Goal: Task Accomplishment & Management: Manage account settings

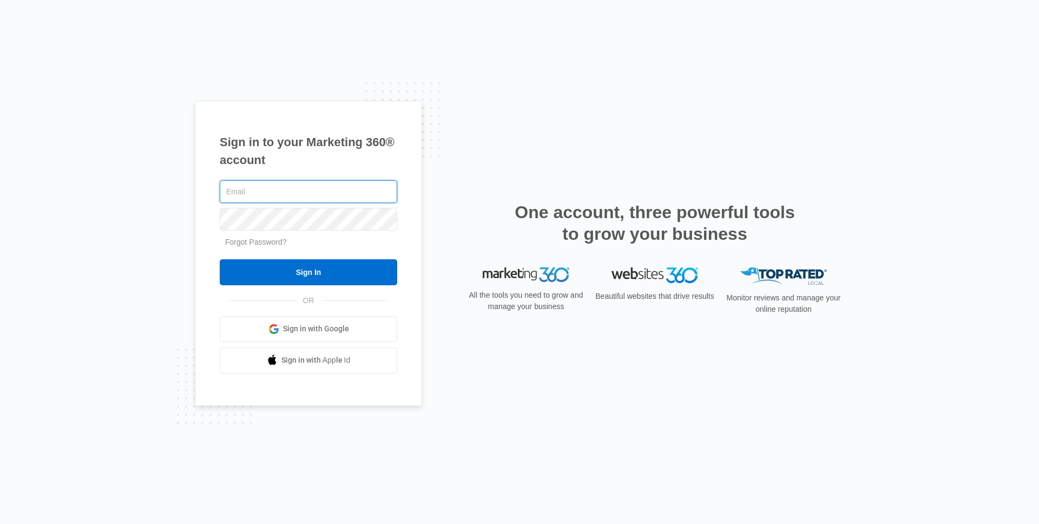
type input "ryan.bullinger@madwire.com"
click at [220, 259] on input "Sign In" at bounding box center [308, 272] width 177 height 26
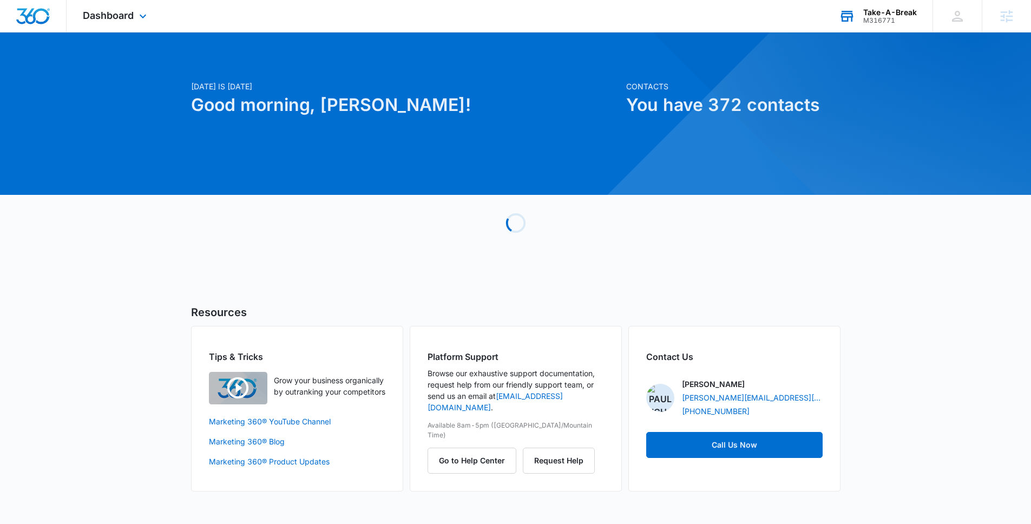
click at [883, 18] on div "M316771" at bounding box center [890, 21] width 54 height 8
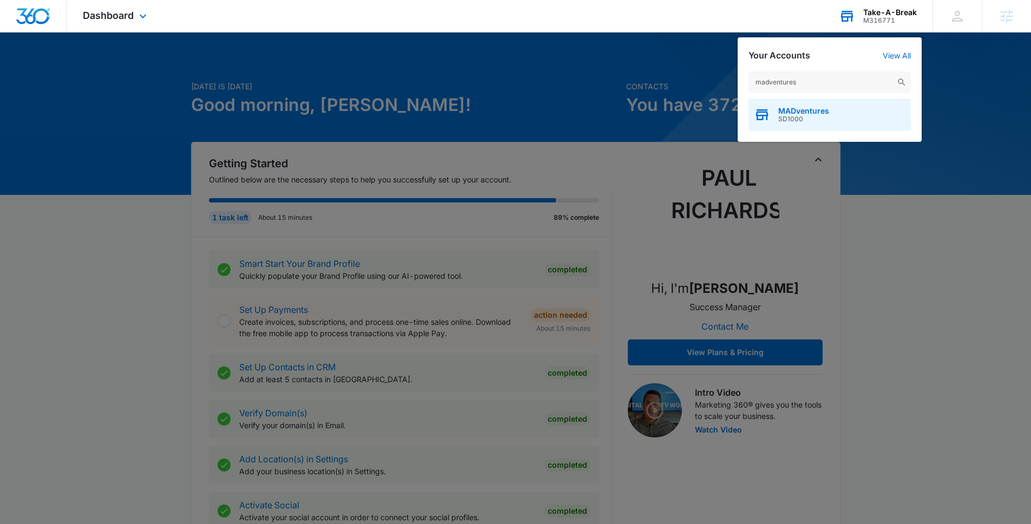
type input "madventures"
click at [789, 128] on div "MADventures SD1000" at bounding box center [829, 114] width 162 height 32
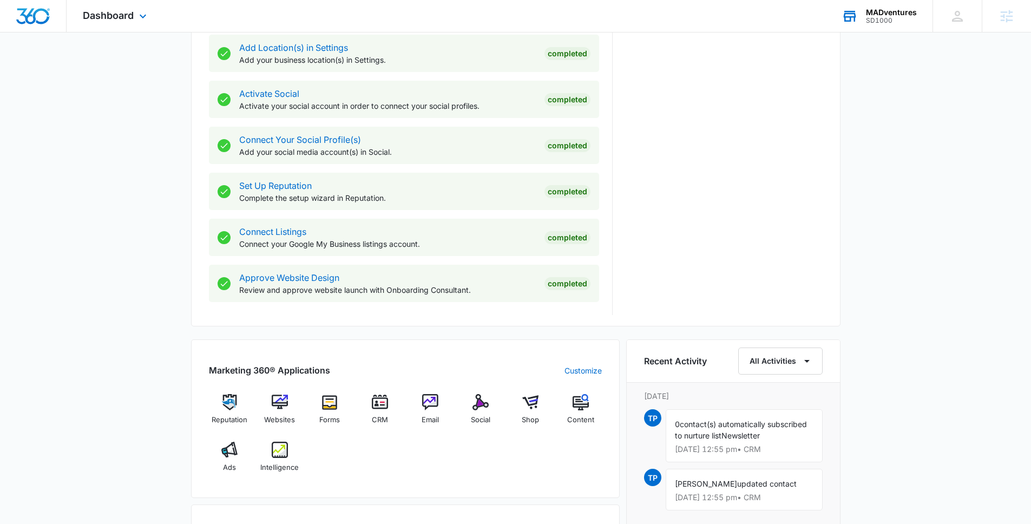
scroll to position [414, 0]
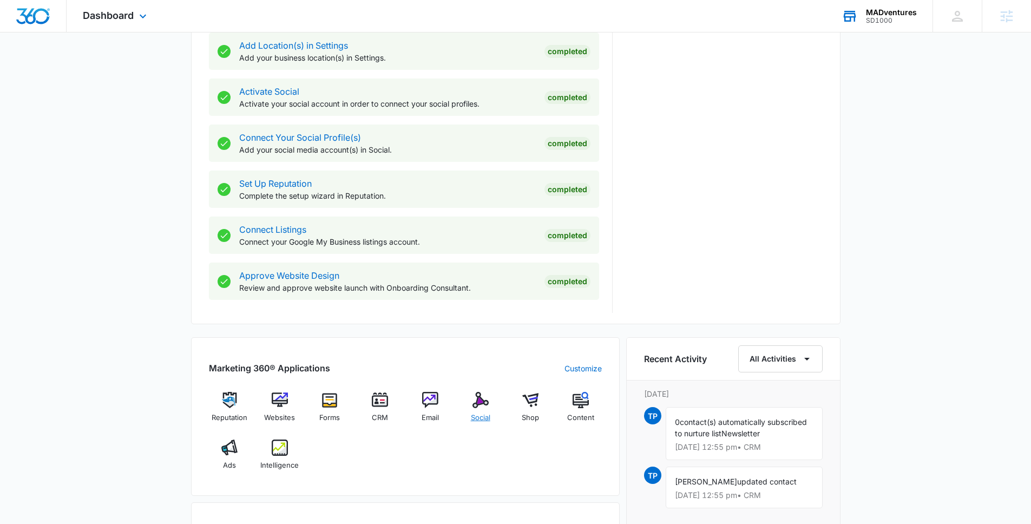
click at [476, 399] on img at bounding box center [480, 400] width 16 height 16
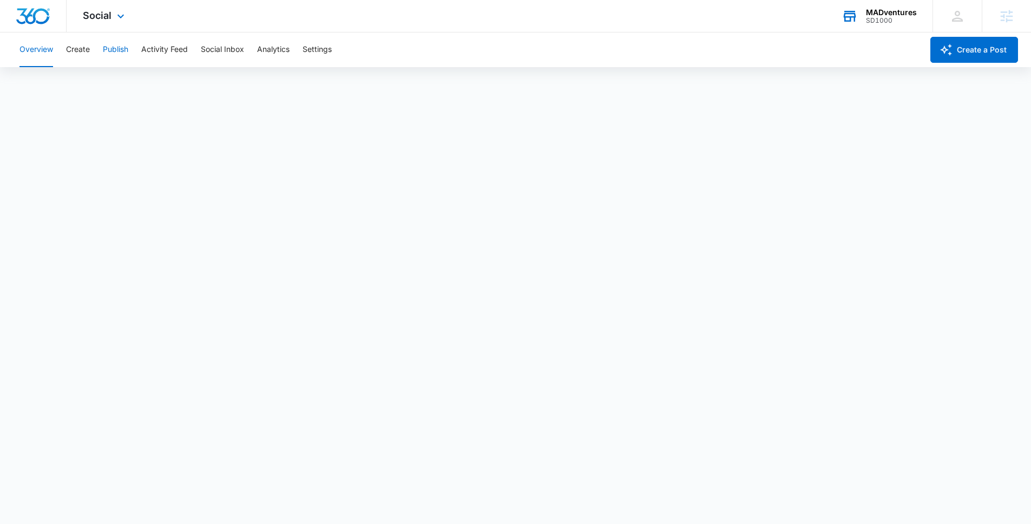
click at [110, 52] on button "Publish" at bounding box center [115, 49] width 25 height 35
click at [169, 54] on button "Activity Feed" at bounding box center [164, 49] width 47 height 35
click at [114, 52] on button "Publish" at bounding box center [115, 49] width 25 height 35
click at [966, 56] on button "Create a Post" at bounding box center [974, 50] width 88 height 26
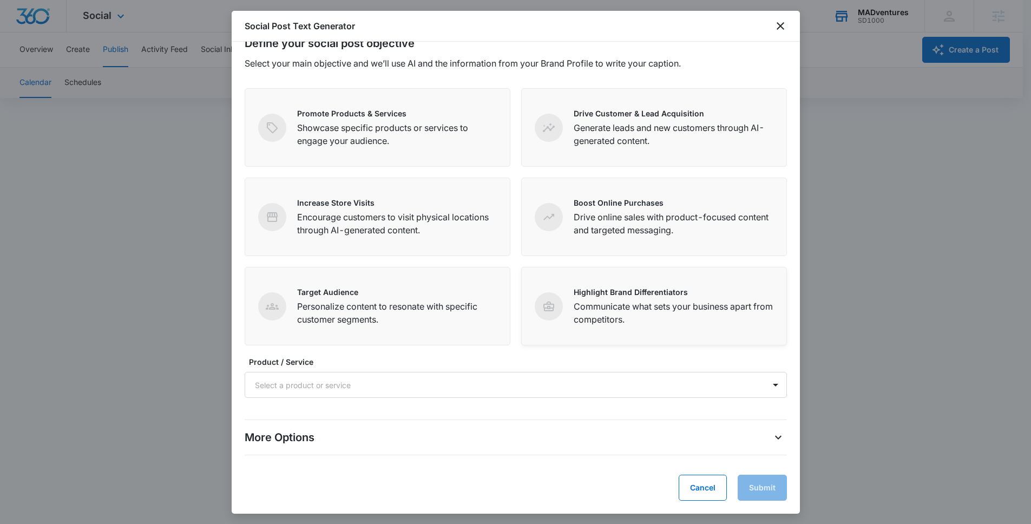
click at [582, 292] on p "Highlight Brand Differentiators" at bounding box center [674, 291] width 200 height 11
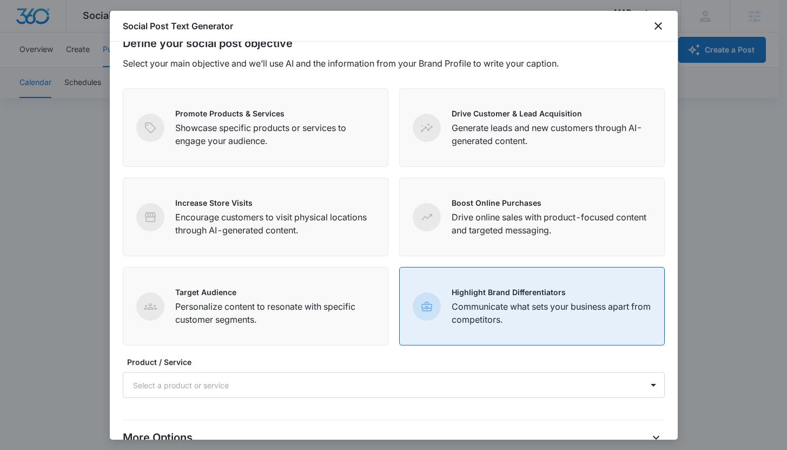
scroll to position [19, 0]
click at [652, 29] on icon "close" at bounding box center [658, 25] width 13 height 13
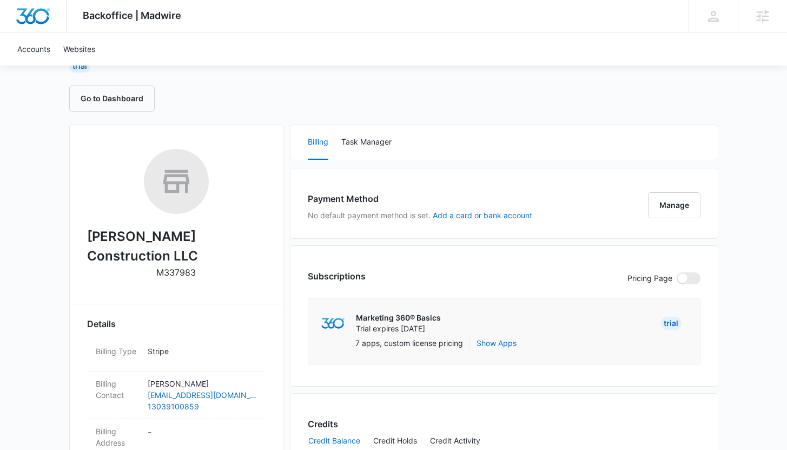
scroll to position [179, 0]
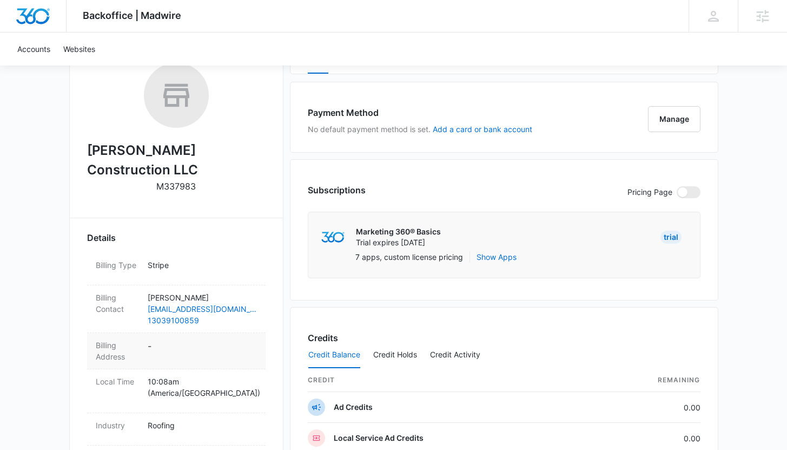
click at [219, 339] on dd "-" at bounding box center [202, 350] width 109 height 23
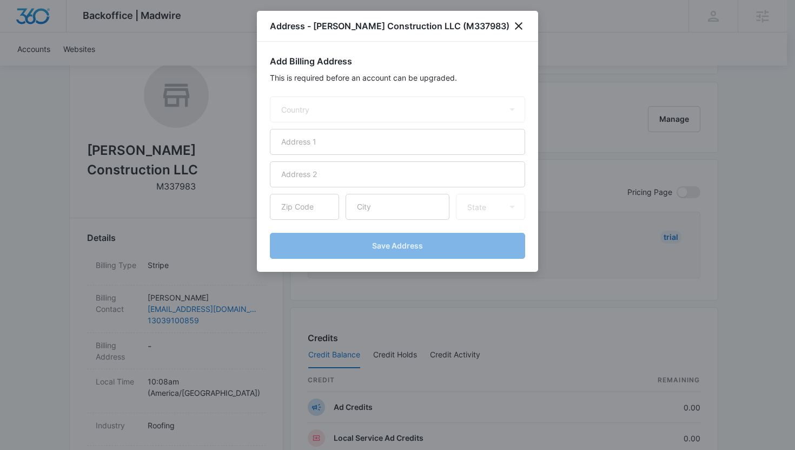
select select "US"
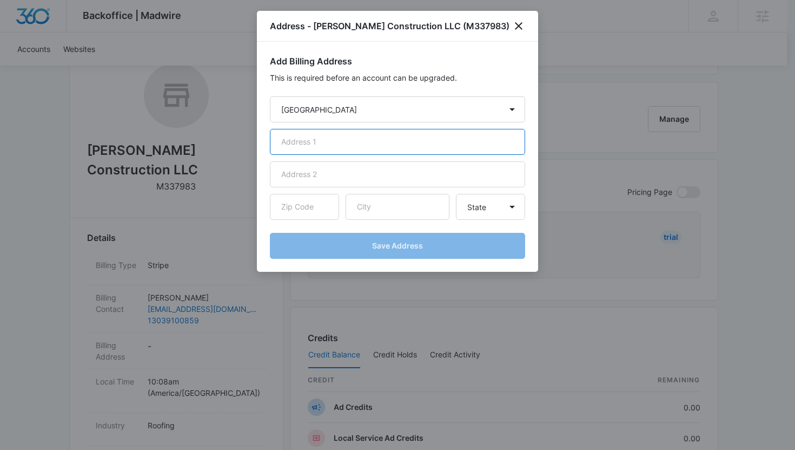
click at [308, 149] on input "text" at bounding box center [397, 142] width 255 height 26
paste input "6016 Sunny crest dr"
type input "6016 Sunny crest dr"
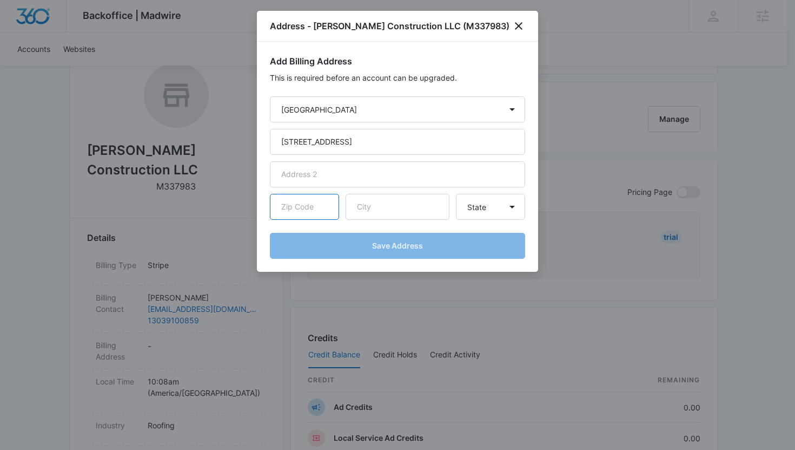
click at [334, 202] on input "text" at bounding box center [304, 207] width 69 height 26
paste input "80547"
type input "80547"
click at [396, 196] on input "text" at bounding box center [398, 207] width 104 height 26
type input "[PERSON_NAME]"
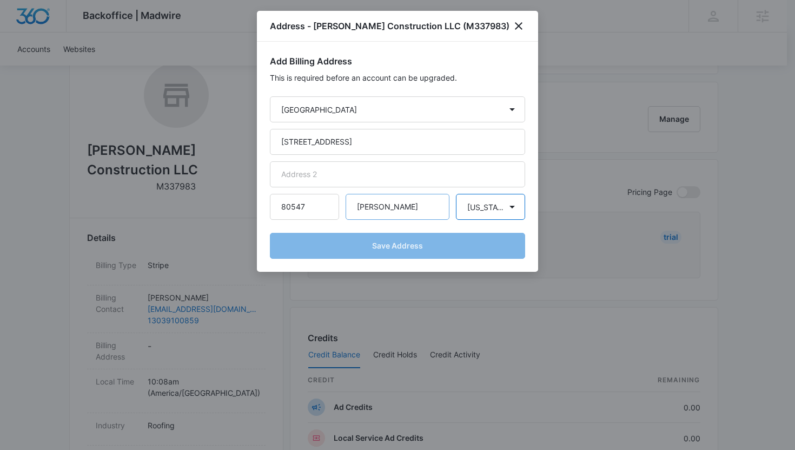
select select "CO"
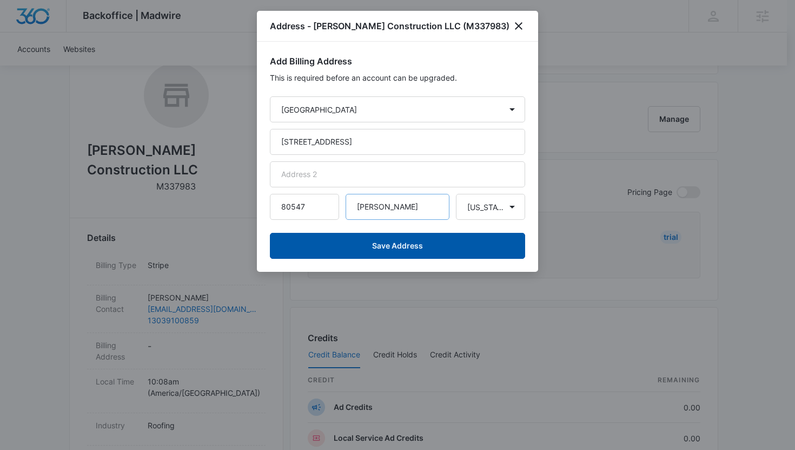
click at [270, 233] on button "Save Address" at bounding box center [397, 246] width 255 height 26
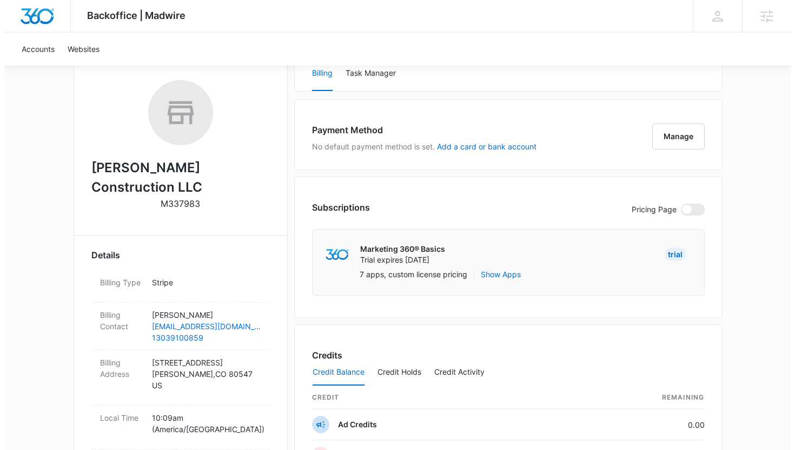
scroll to position [167, 0]
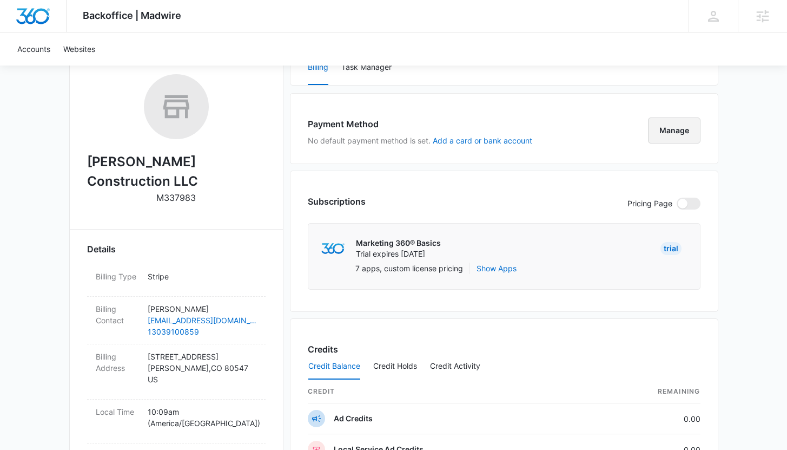
click at [686, 133] on button "Manage" at bounding box center [674, 130] width 52 height 26
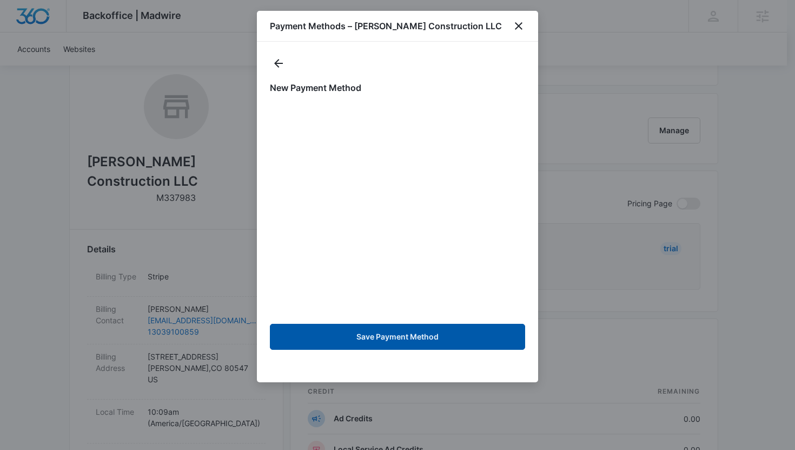
click at [417, 337] on button "Save Payment Method" at bounding box center [397, 337] width 255 height 26
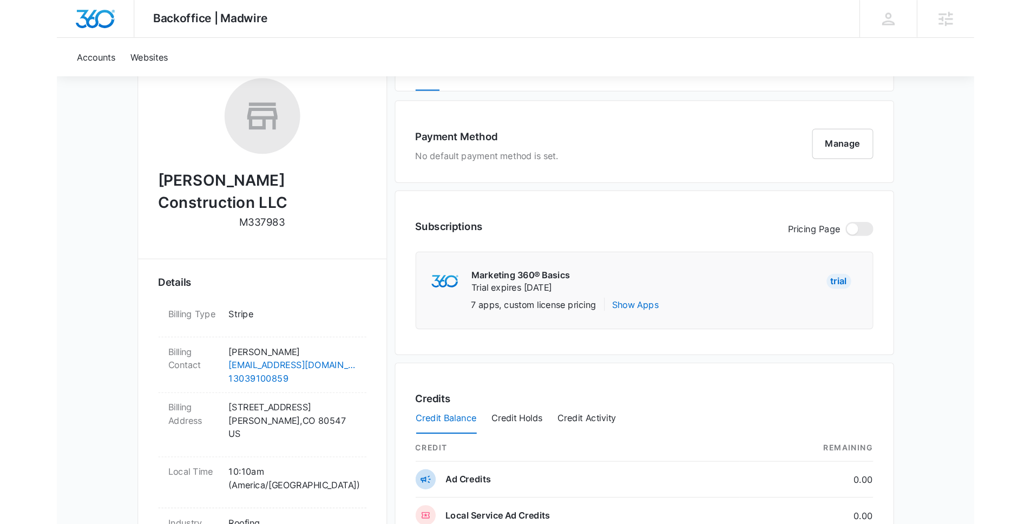
scroll to position [246, 0]
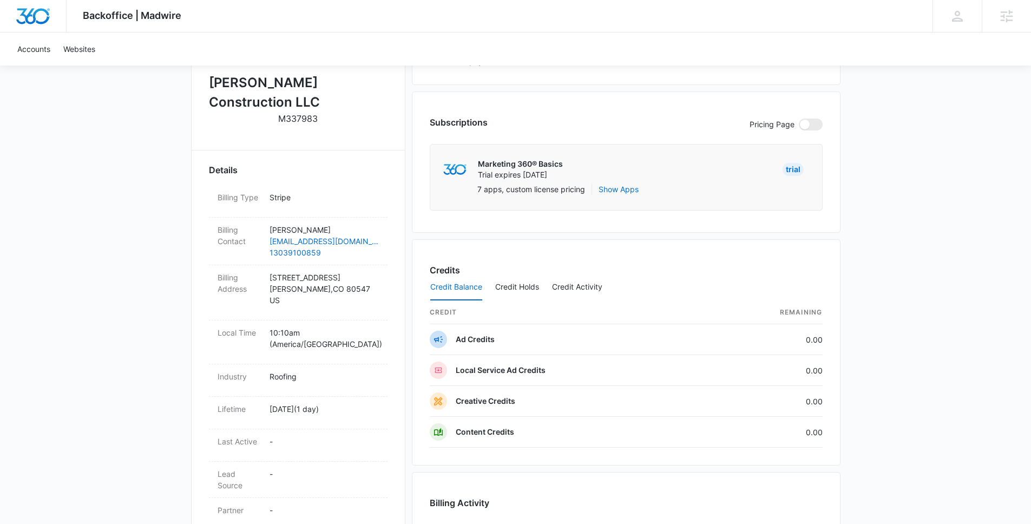
click at [241, 163] on div "Details" at bounding box center [298, 169] width 179 height 13
click at [795, 147] on div "Backoffice | Madwire Apps Settings [PERSON_NAME] Bullinger [EMAIL_ADDRESS][PERS…" at bounding box center [515, 298] width 1031 height 1089
